Goal: Navigation & Orientation: Find specific page/section

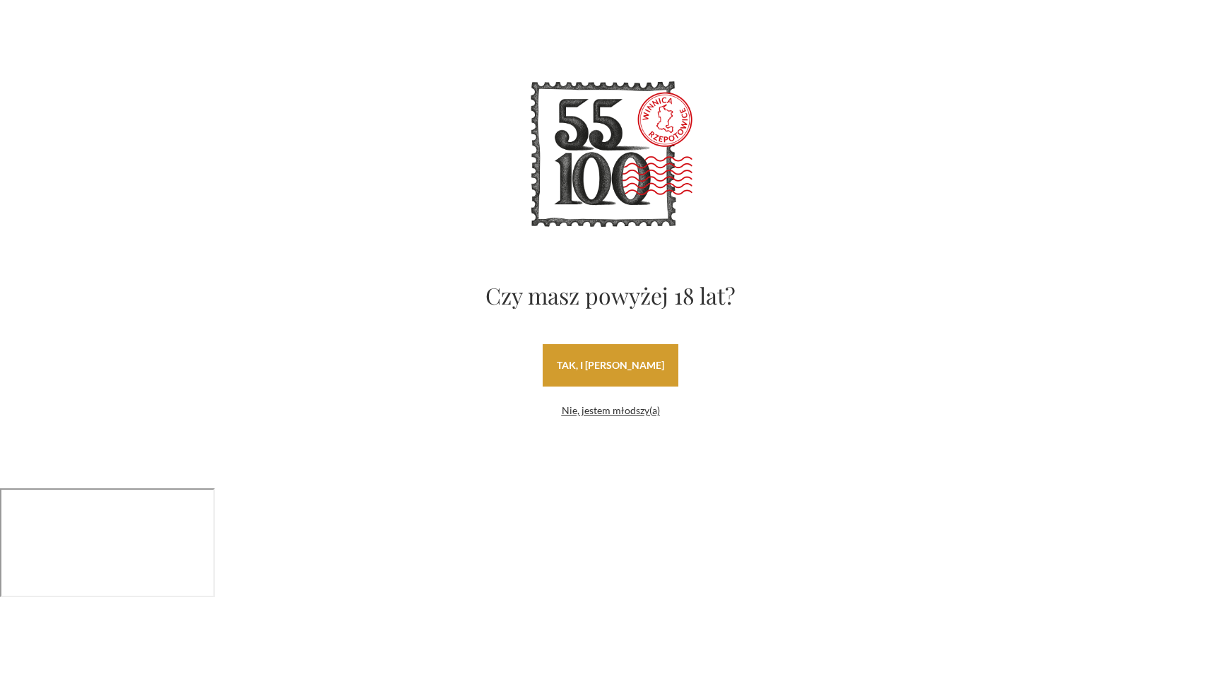
click at [611, 353] on link "tak, i [PERSON_NAME]" at bounding box center [611, 365] width 136 height 42
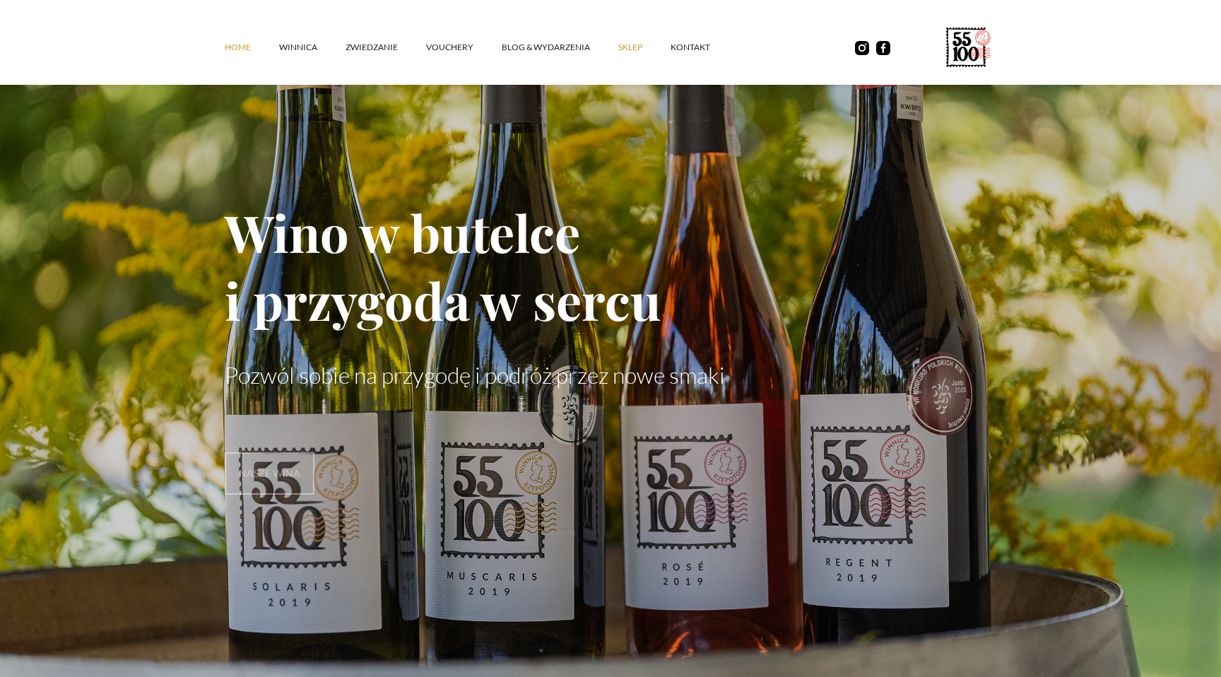
click at [627, 49] on link "SKLEP" at bounding box center [644, 47] width 52 height 42
